Goal: Find specific page/section: Find specific page/section

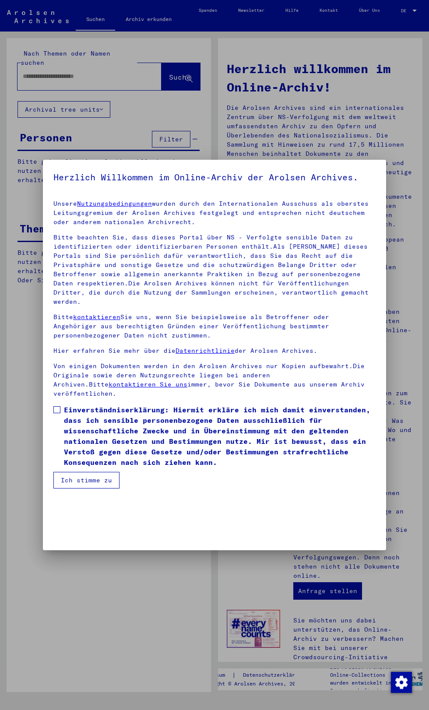
scroll to position [0, 0]
click at [129, 184] on h5 "Herzlich Willkommen im Online-Archiv der Arolsen Archives." at bounding box center [214, 177] width 322 height 14
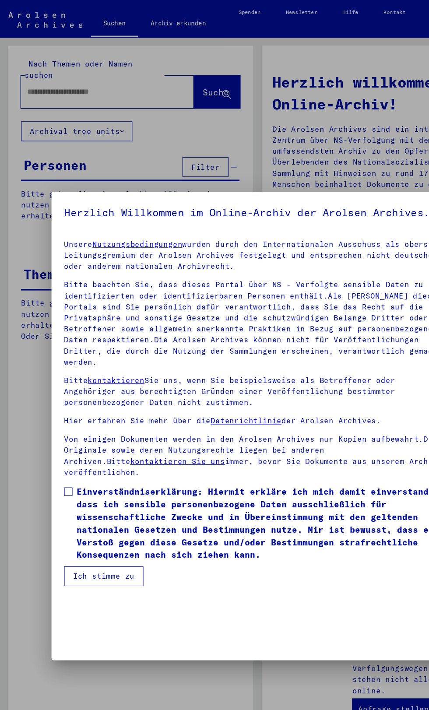
click at [89, 184] on h5 "Herzlich Willkommen im Online-Archiv der Arolsen Archives." at bounding box center [214, 177] width 322 height 14
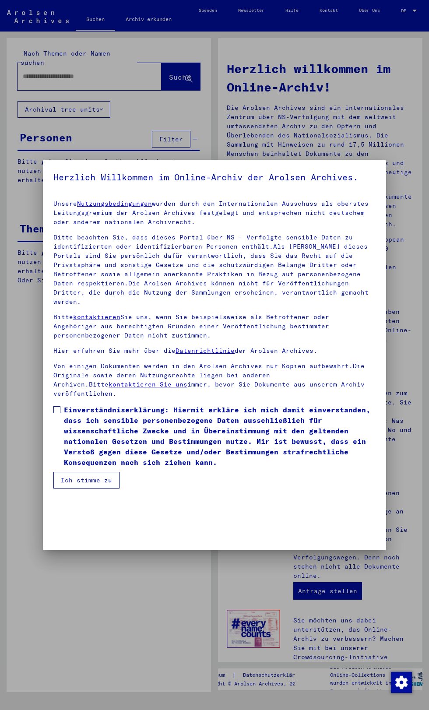
scroll to position [226, 0]
click at [111, 467] on span "Einverständniserklärung: Hiermit erkläre ich mich damit einverstanden, dass ich…" at bounding box center [220, 435] width 312 height 63
click at [261, 640] on div at bounding box center [214, 355] width 429 height 710
click at [222, 654] on div at bounding box center [214, 355] width 429 height 710
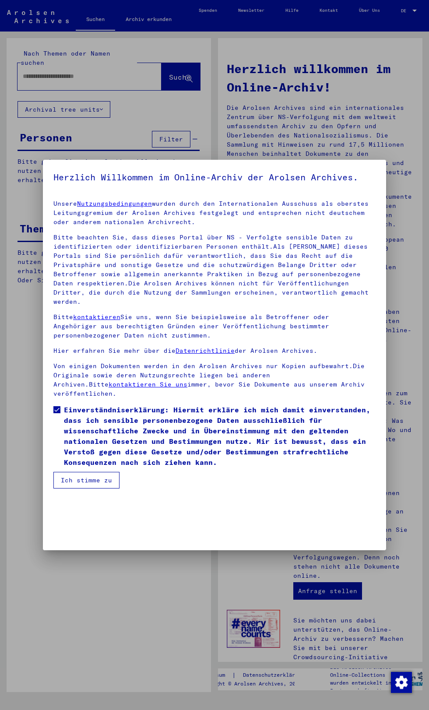
click at [207, 650] on div at bounding box center [214, 355] width 429 height 710
click at [189, 649] on div at bounding box center [214, 355] width 429 height 710
click at [179, 591] on div at bounding box center [214, 355] width 429 height 710
click at [247, 621] on div at bounding box center [214, 355] width 429 height 710
click at [249, 641] on div at bounding box center [214, 355] width 429 height 710
